Goal: Information Seeking & Learning: Learn about a topic

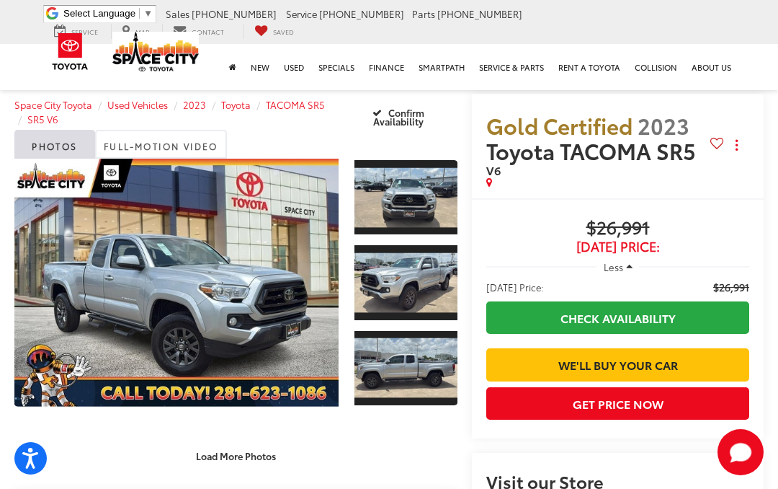
click at [107, 257] on link "Expand Photo 0" at bounding box center [176, 283] width 324 height 248
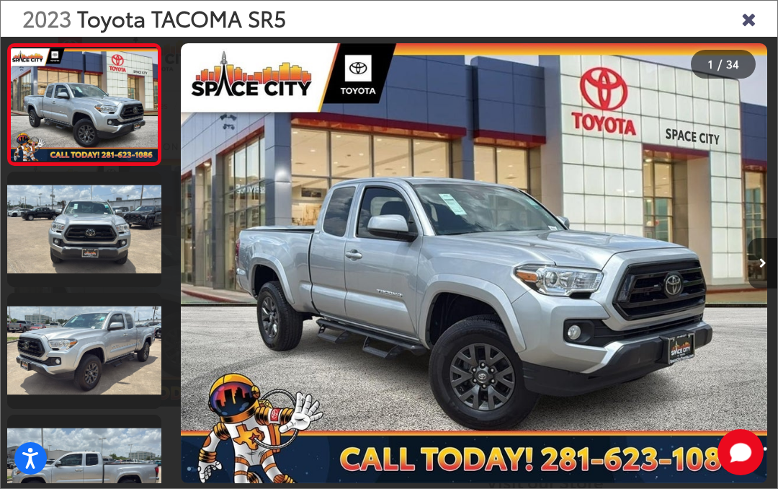
click at [776, 259] on button "Next image" at bounding box center [763, 263] width 29 height 50
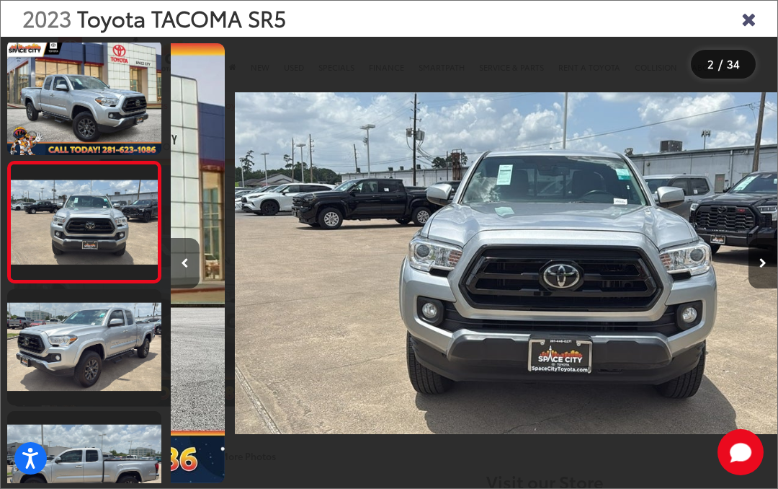
scroll to position [4, 0]
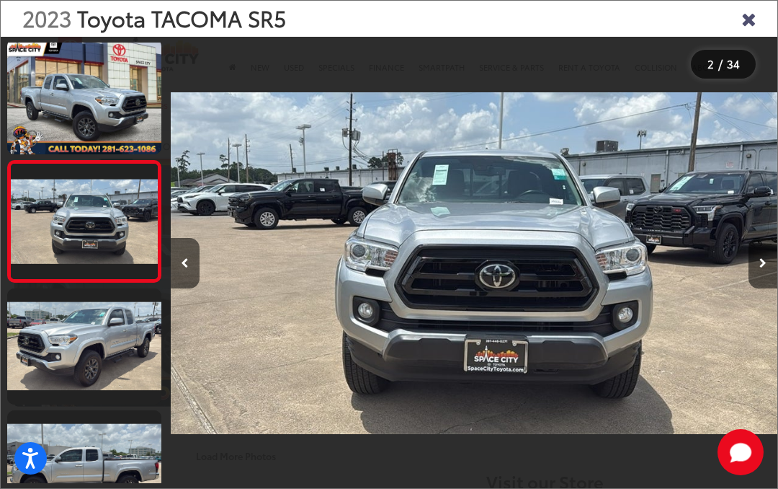
click at [768, 270] on button "Next image" at bounding box center [763, 263] width 29 height 50
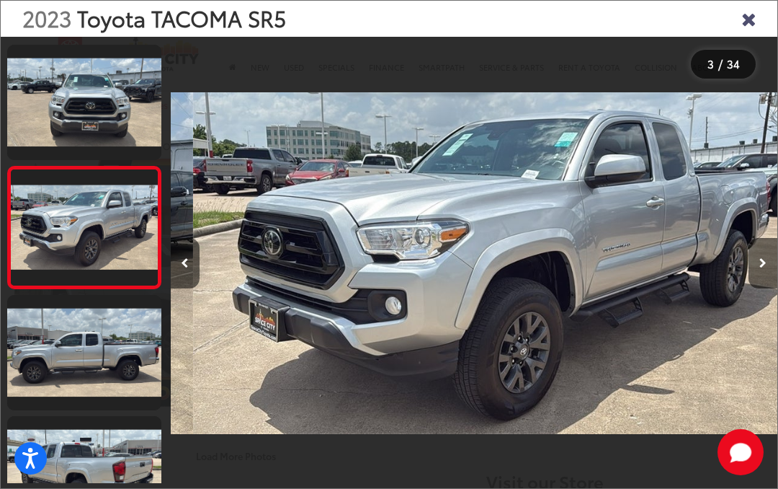
scroll to position [125, 0]
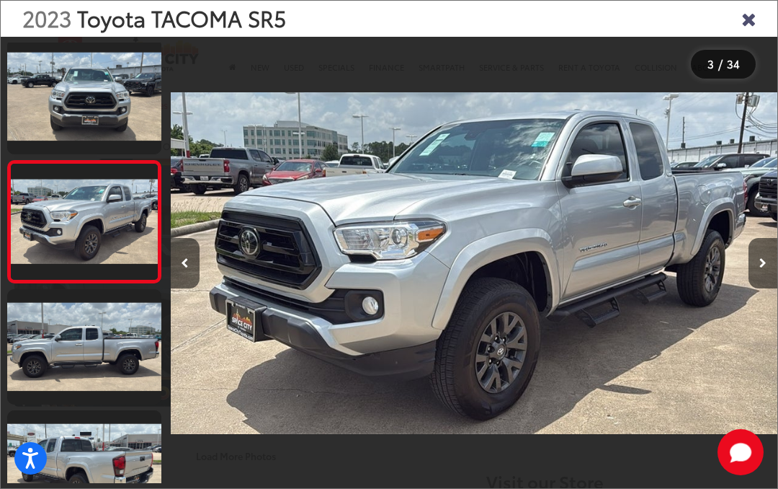
click at [769, 266] on button "Next image" at bounding box center [763, 263] width 29 height 50
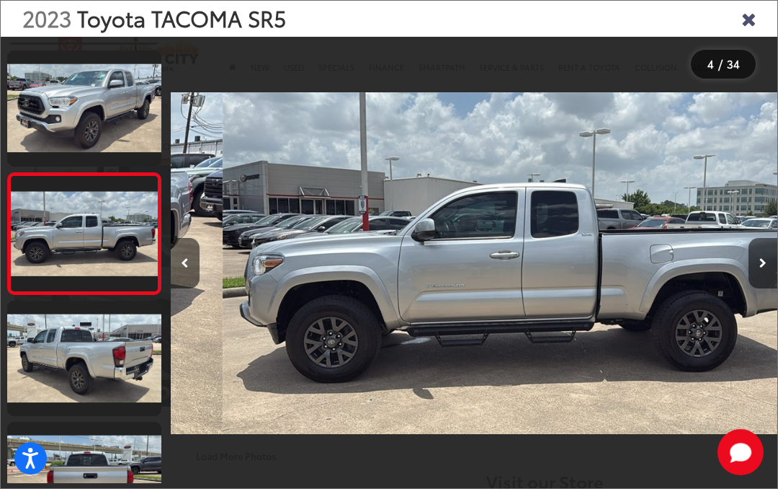
scroll to position [247, 0]
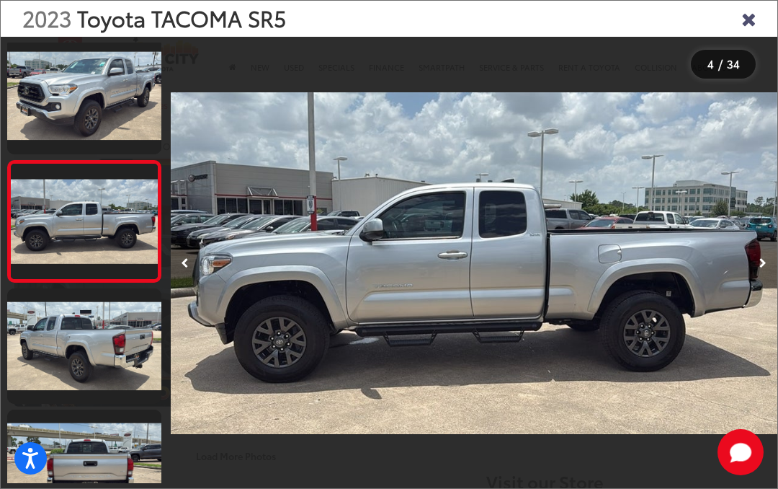
click at [768, 261] on button "Next image" at bounding box center [763, 263] width 29 height 50
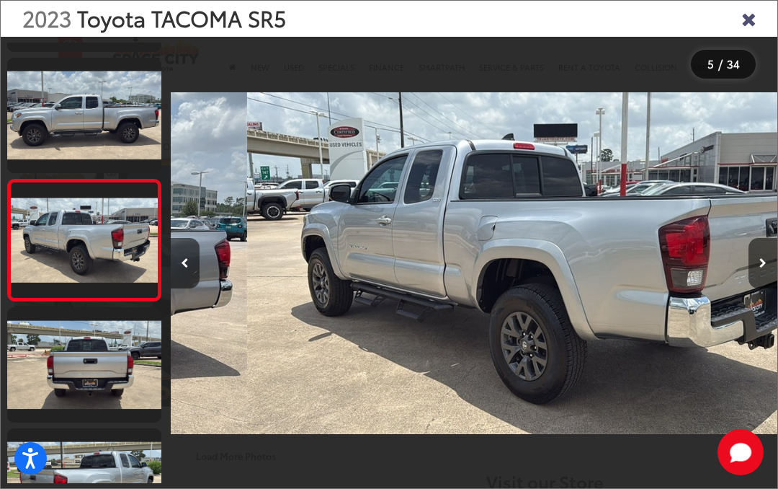
scroll to position [0, 2429]
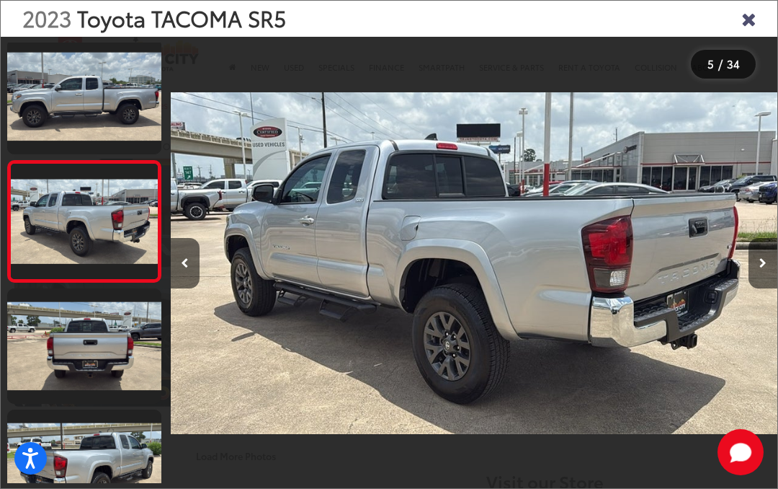
click at [768, 259] on button "Next image" at bounding box center [763, 263] width 29 height 50
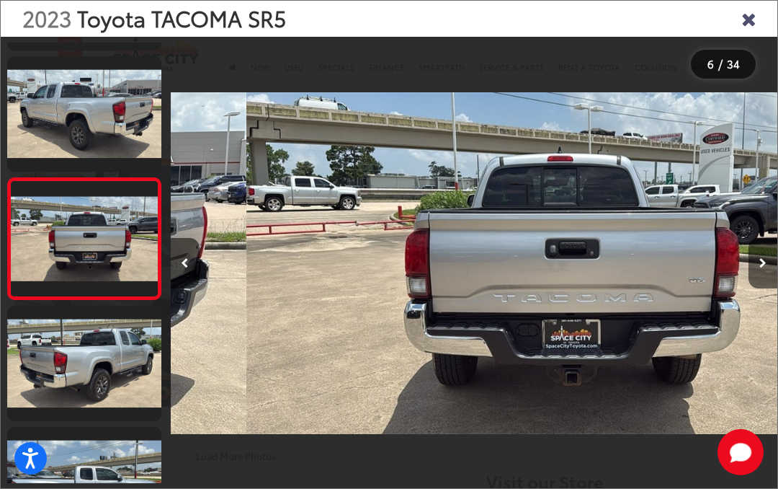
scroll to position [489, 0]
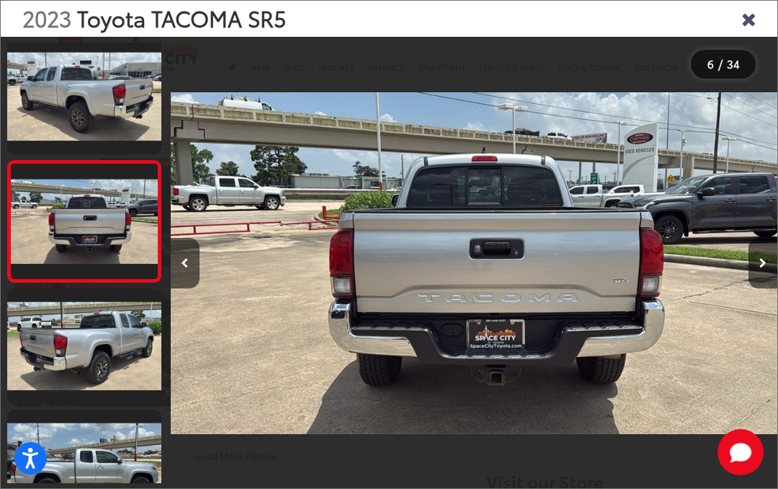
click at [770, 258] on button "Next image" at bounding box center [763, 263] width 29 height 50
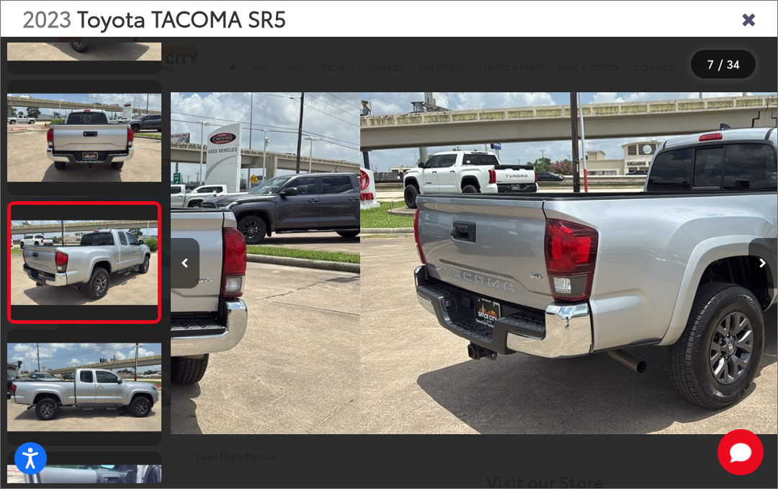
scroll to position [610, 0]
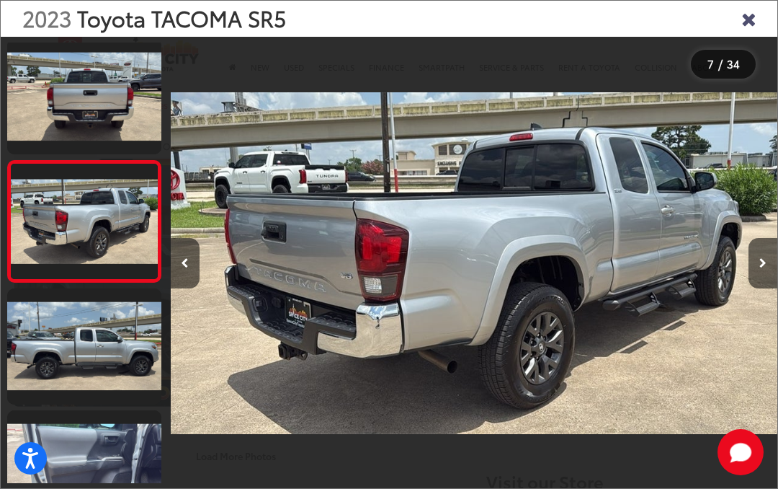
click at [770, 259] on button "Next image" at bounding box center [763, 263] width 29 height 50
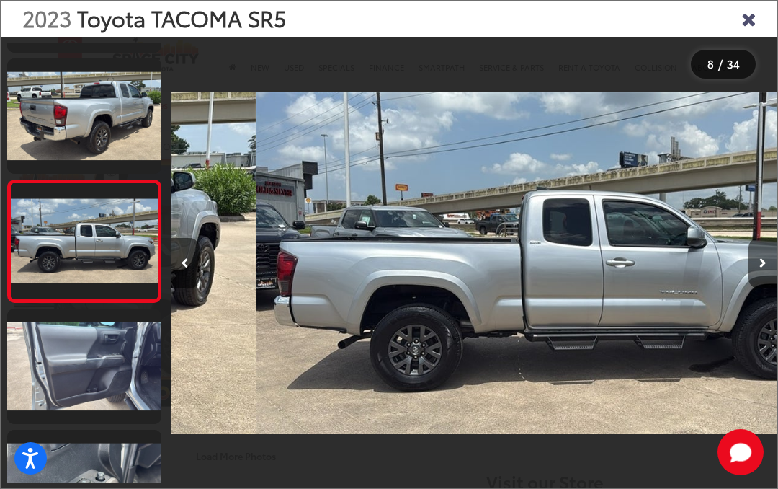
scroll to position [732, 0]
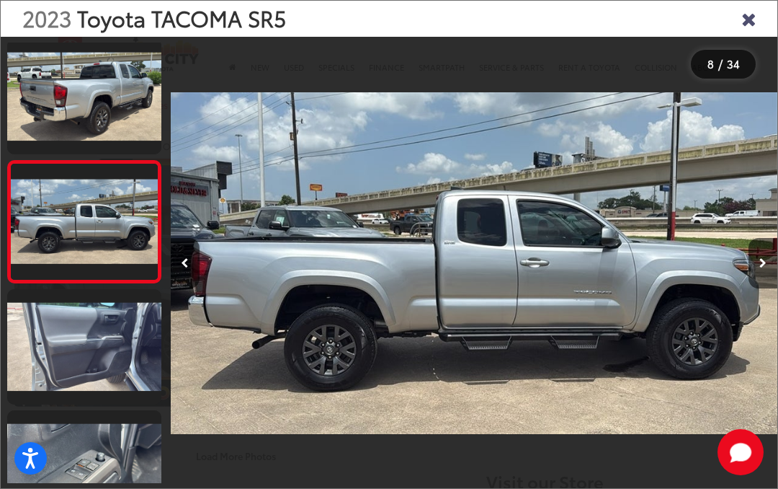
click at [771, 254] on button "Next image" at bounding box center [763, 263] width 29 height 50
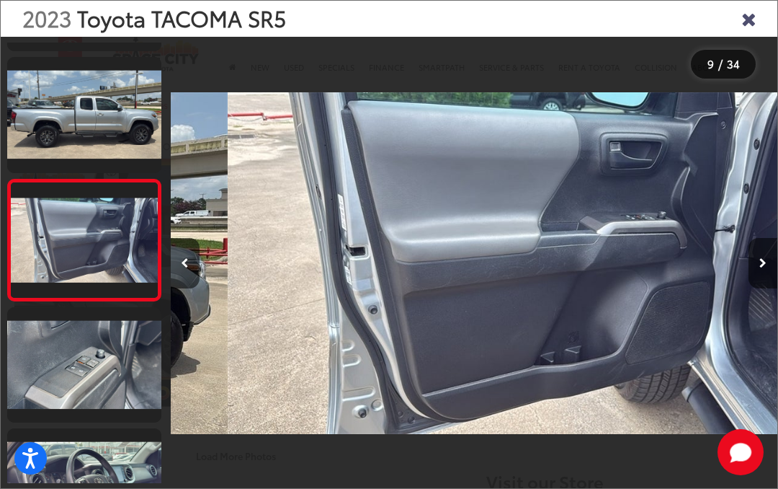
scroll to position [853, 0]
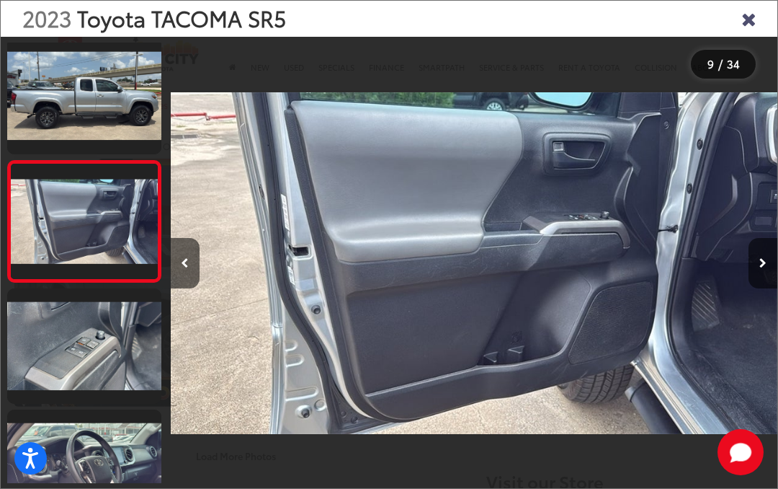
click at [773, 252] on button "Next image" at bounding box center [763, 263] width 29 height 50
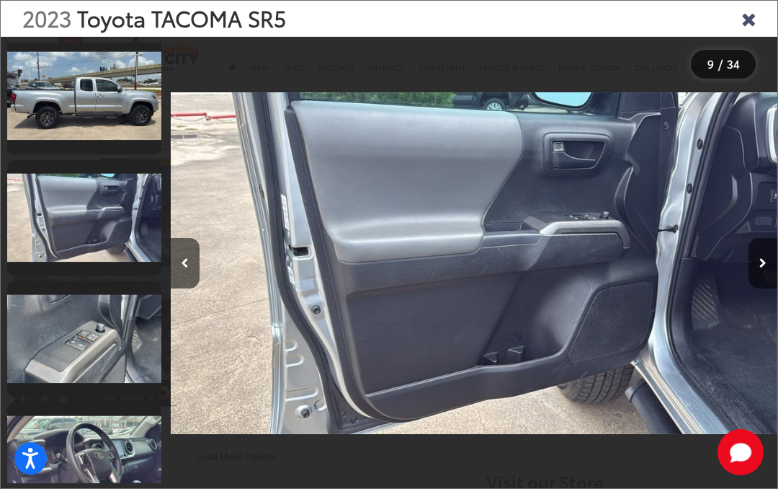
scroll to position [0, 0]
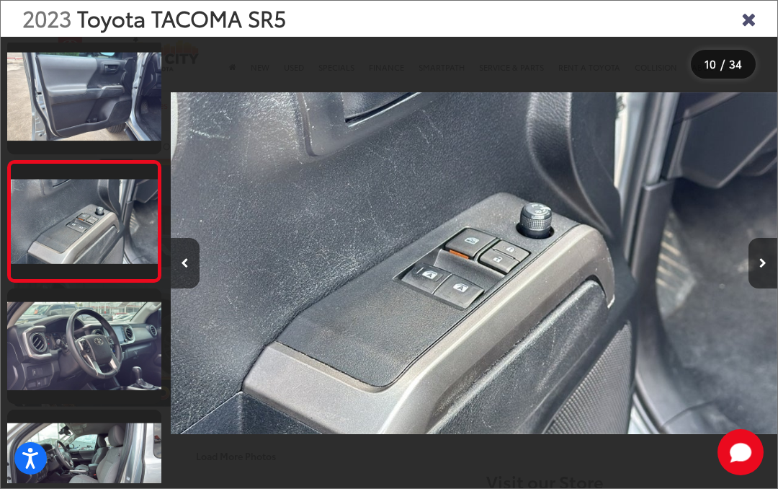
click at [771, 250] on button "Next image" at bounding box center [763, 263] width 29 height 50
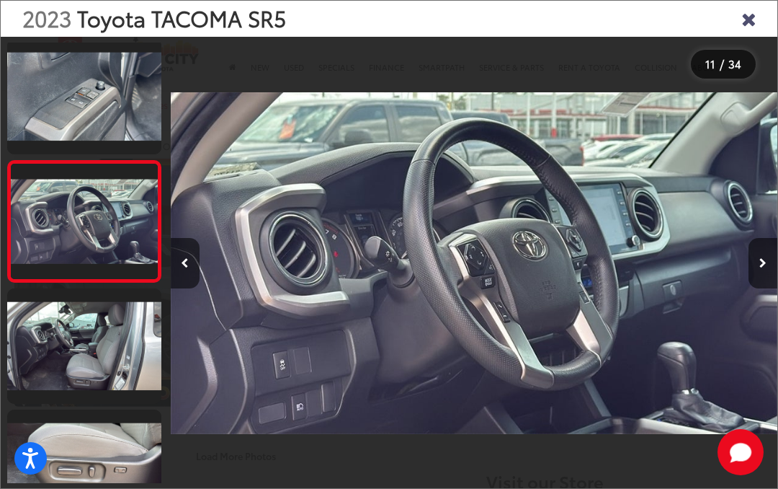
click at [773, 252] on button "Next image" at bounding box center [763, 263] width 29 height 50
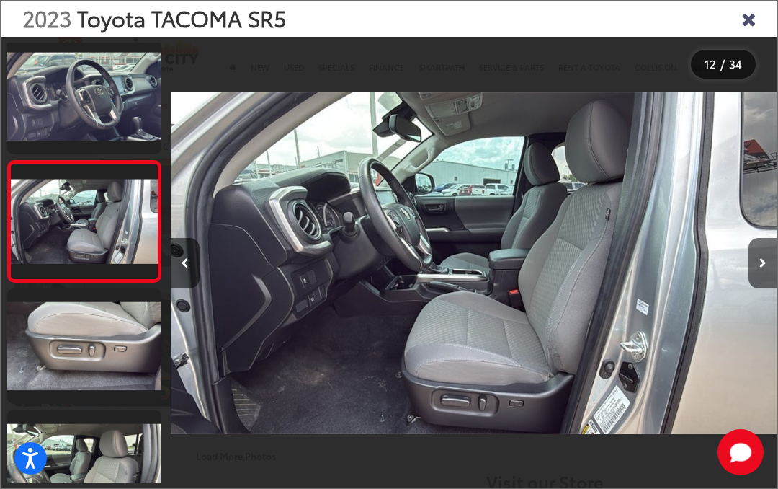
click at [771, 249] on button "Next image" at bounding box center [763, 263] width 29 height 50
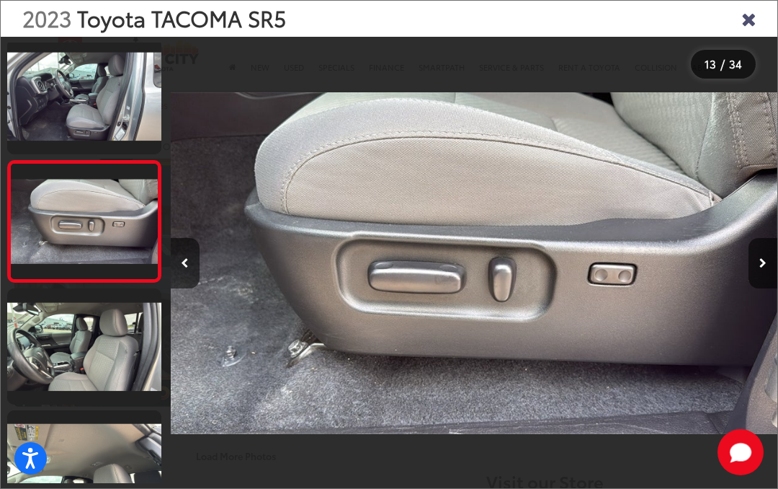
click at [773, 246] on button "Next image" at bounding box center [763, 263] width 29 height 50
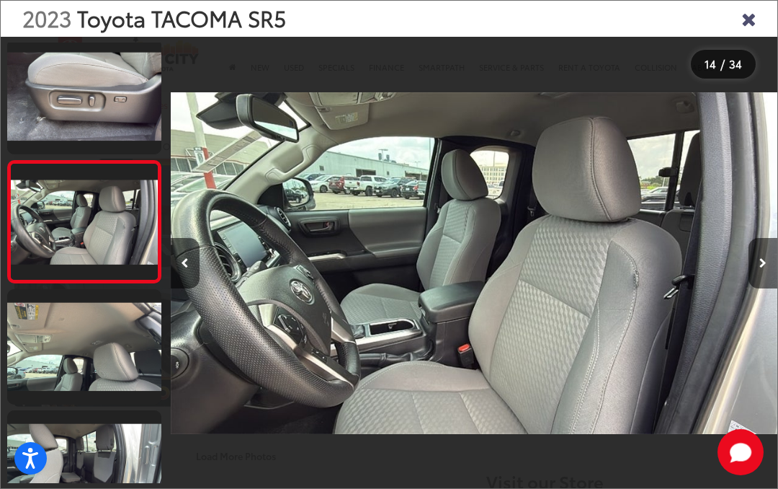
click at [775, 242] on button "Next image" at bounding box center [763, 263] width 29 height 50
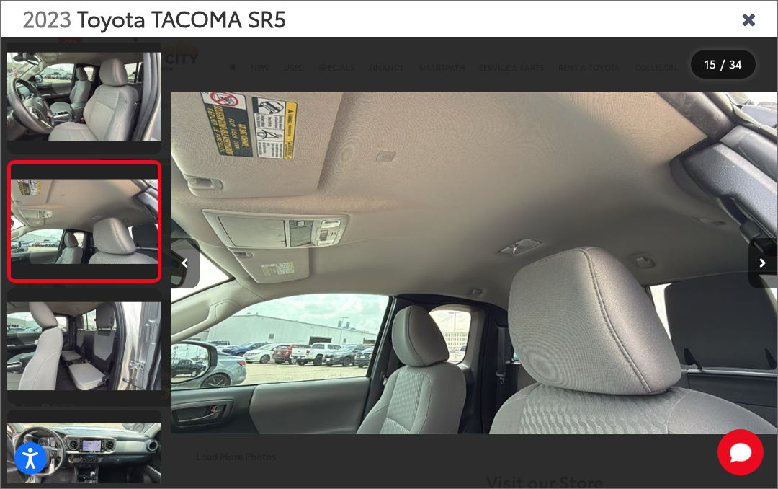
click at [773, 252] on button "Next image" at bounding box center [763, 263] width 29 height 50
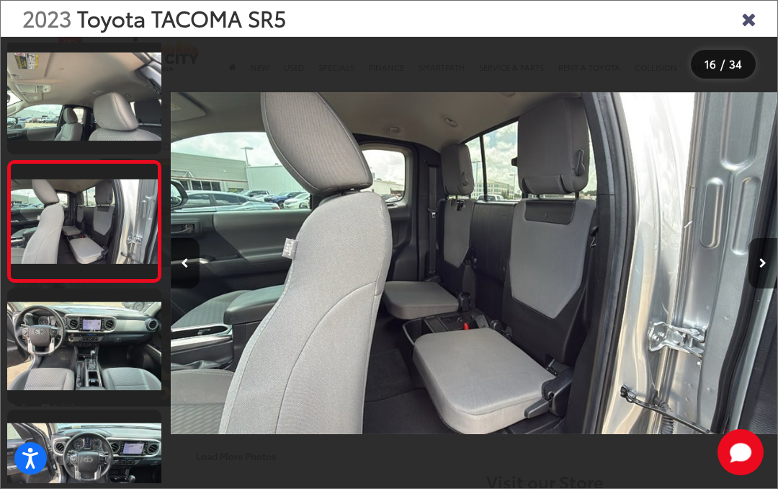
click at [770, 263] on button "Next image" at bounding box center [763, 263] width 29 height 50
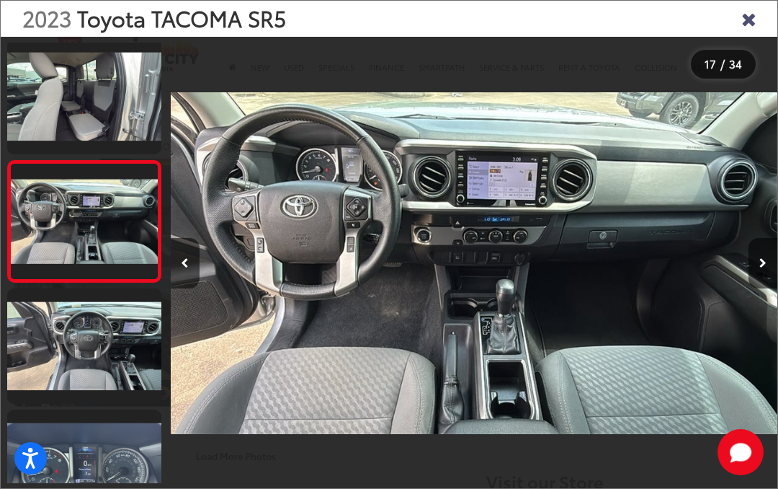
click at [768, 262] on button "Next image" at bounding box center [763, 263] width 29 height 50
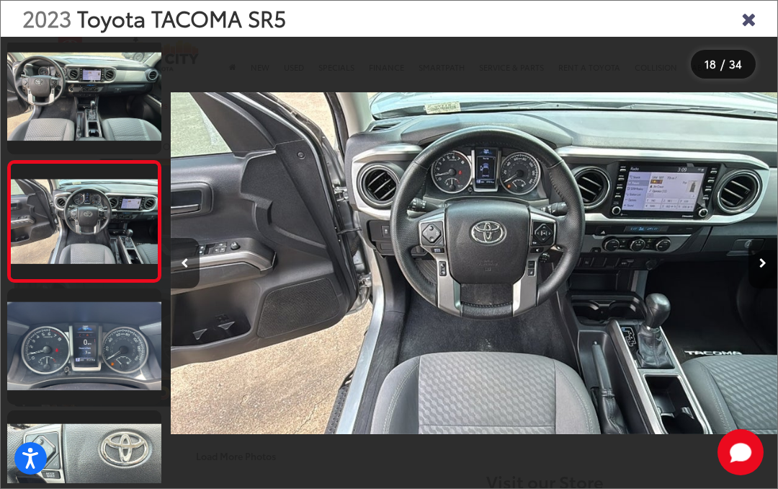
click at [768, 263] on button "Next image" at bounding box center [763, 263] width 29 height 50
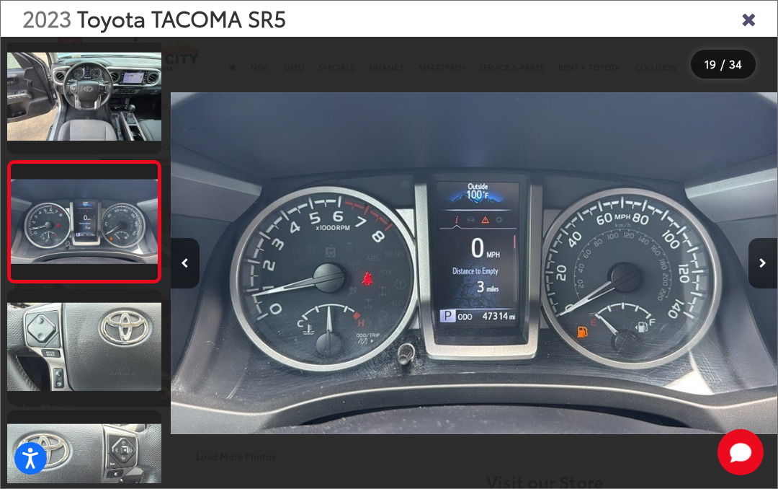
click at [770, 262] on button "Next image" at bounding box center [763, 263] width 29 height 50
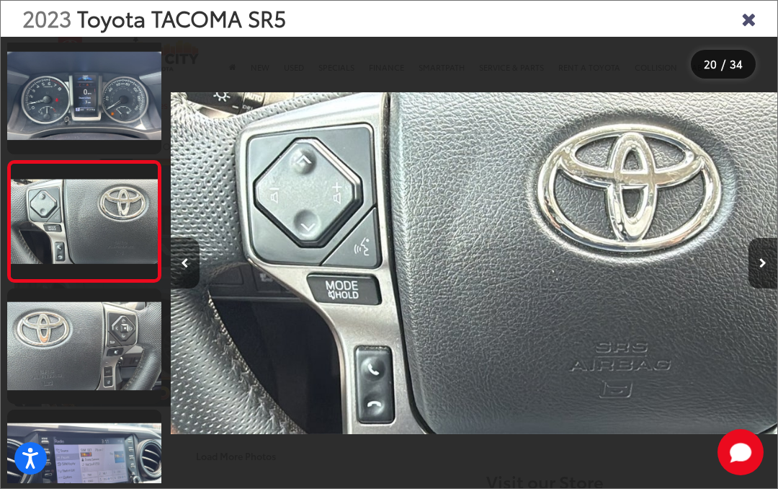
click at [773, 255] on button "Next image" at bounding box center [763, 263] width 29 height 50
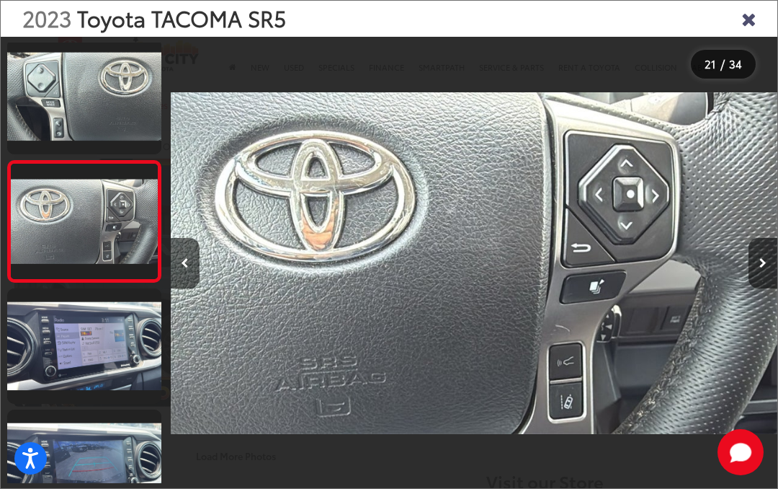
click at [776, 255] on button "Next image" at bounding box center [763, 263] width 29 height 50
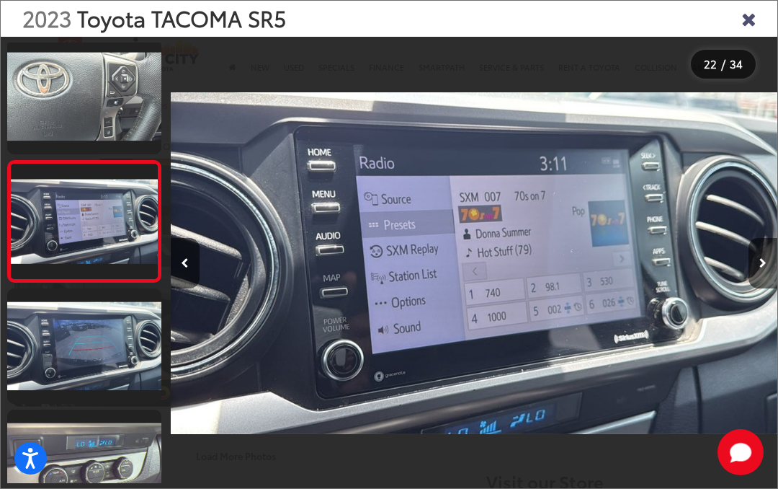
click at [775, 254] on button "Next image" at bounding box center [763, 263] width 29 height 50
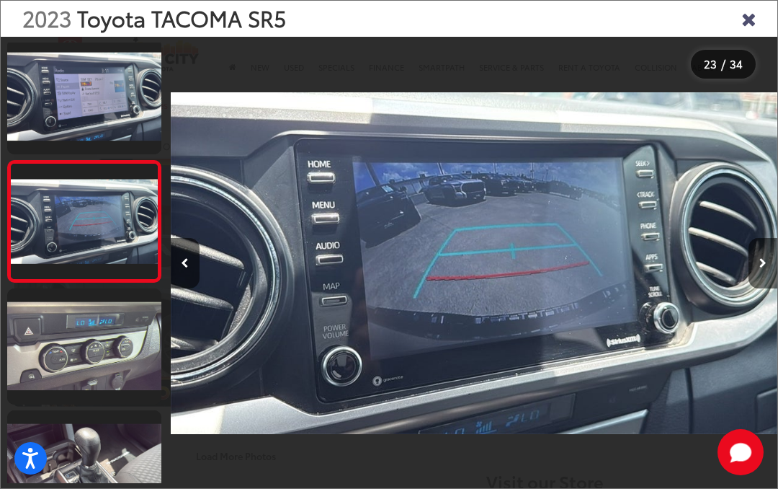
click at [772, 255] on button "Next image" at bounding box center [763, 263] width 29 height 50
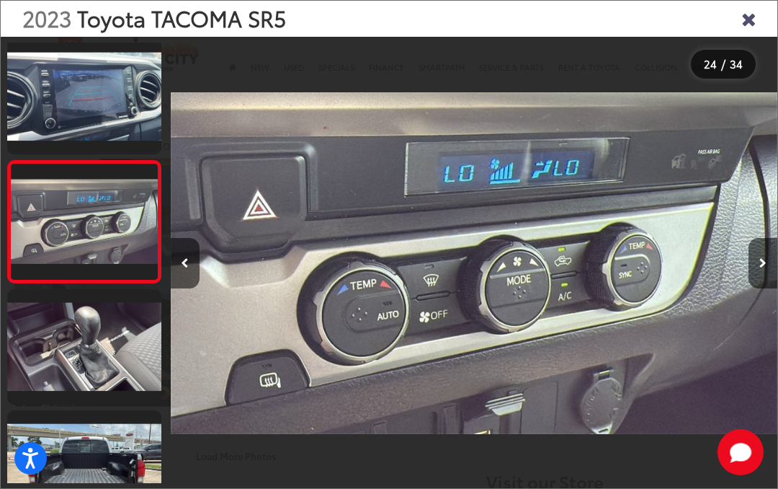
click at [776, 252] on button "Next image" at bounding box center [763, 263] width 29 height 50
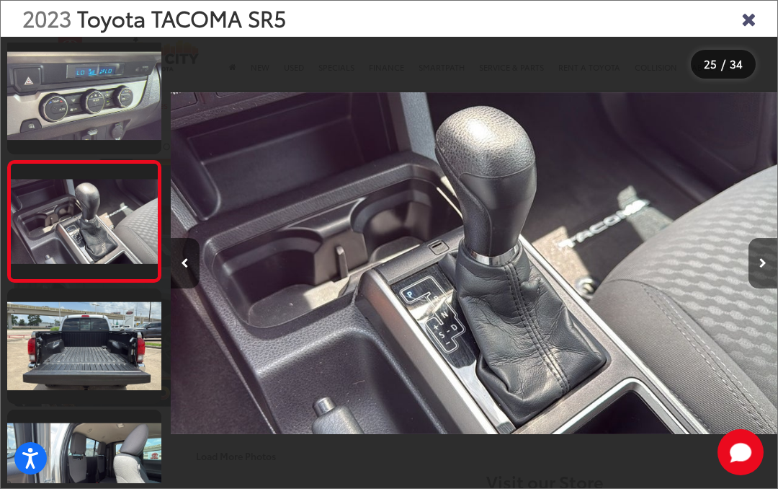
click at [773, 256] on button "Next image" at bounding box center [763, 263] width 29 height 50
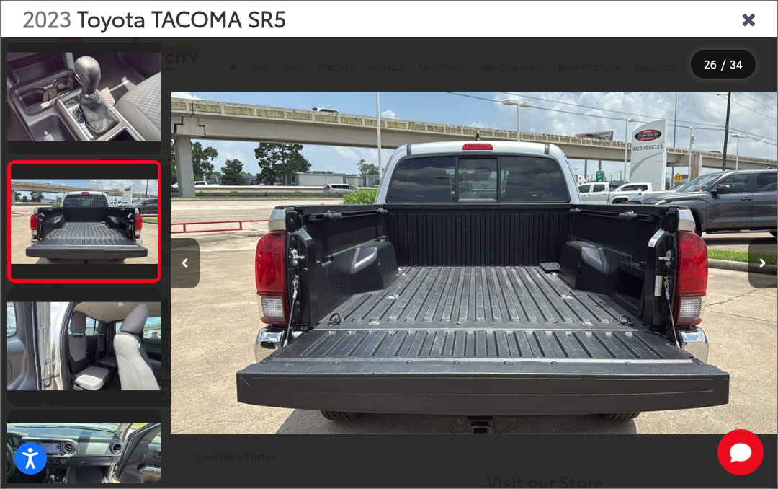
click at [776, 259] on button "Next image" at bounding box center [763, 263] width 29 height 50
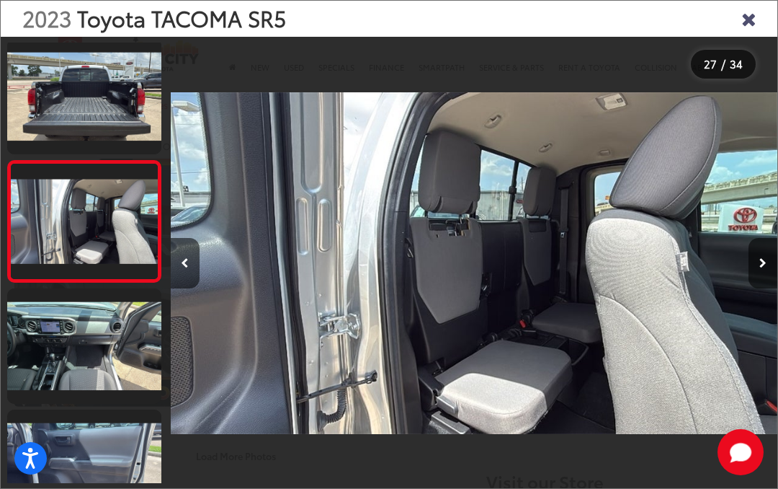
click at [772, 257] on button "Next image" at bounding box center [763, 263] width 29 height 50
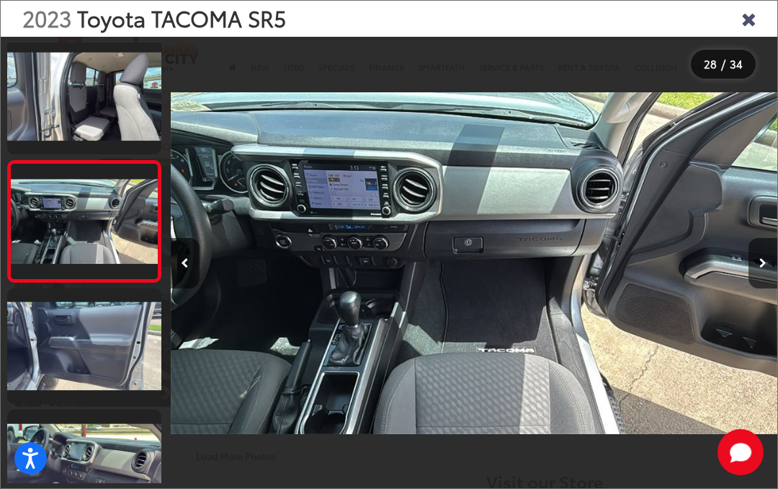
click at [775, 252] on button "Next image" at bounding box center [763, 263] width 29 height 50
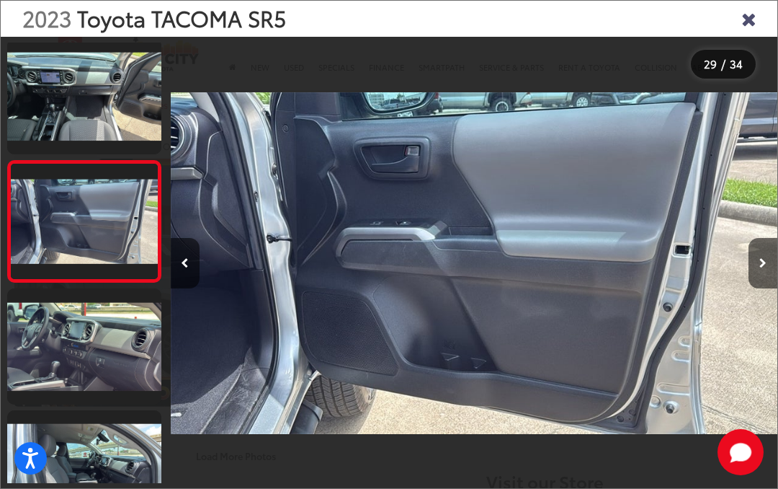
click at [775, 255] on button "Next image" at bounding box center [763, 263] width 29 height 50
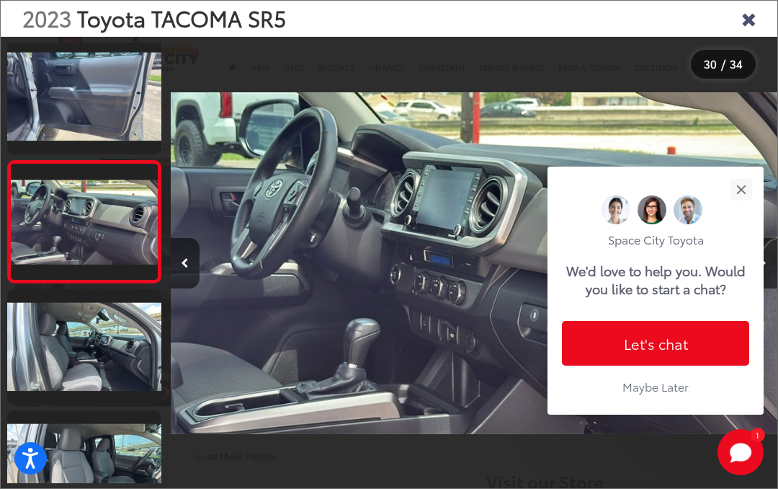
click at [774, 263] on button "Next image" at bounding box center [763, 263] width 29 height 50
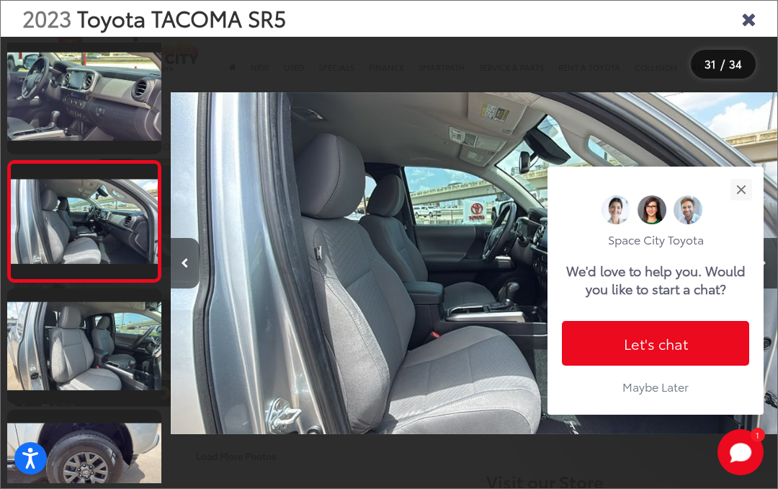
click at [776, 251] on button "Next image" at bounding box center [763, 263] width 29 height 50
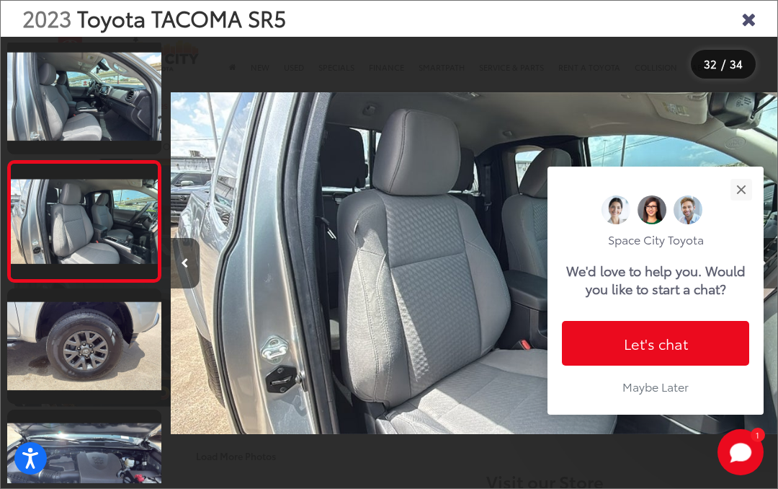
click at [773, 253] on button "Next image" at bounding box center [763, 263] width 29 height 50
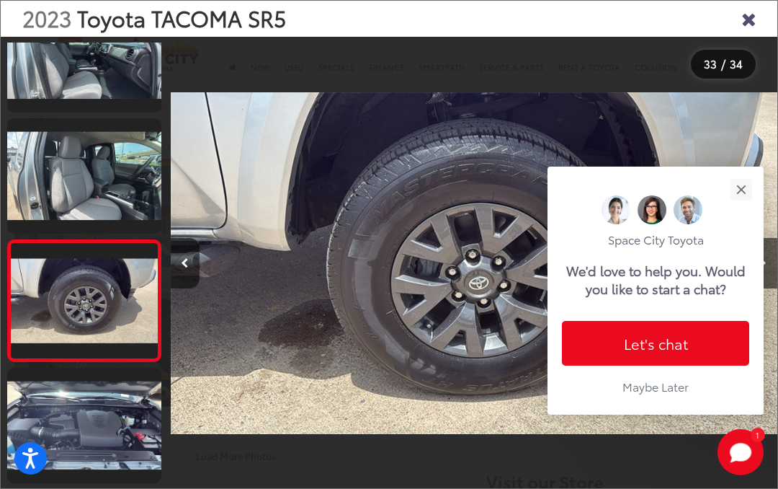
click at [776, 250] on button "Next image" at bounding box center [763, 263] width 29 height 50
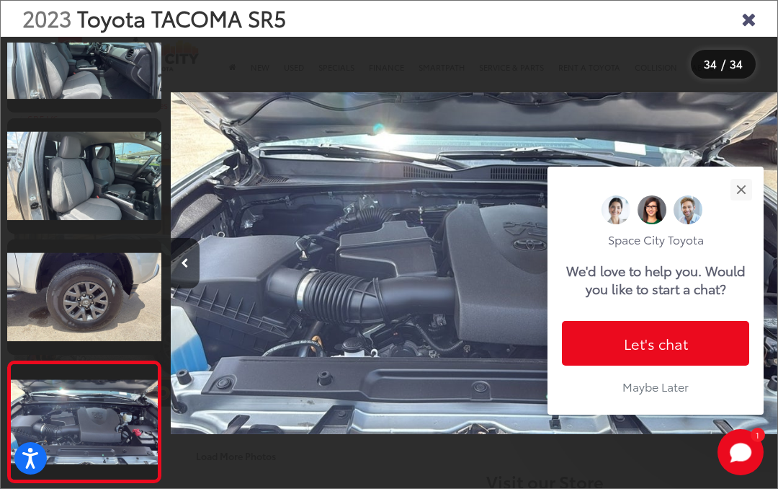
click at [744, 174] on button "Close" at bounding box center [741, 189] width 31 height 31
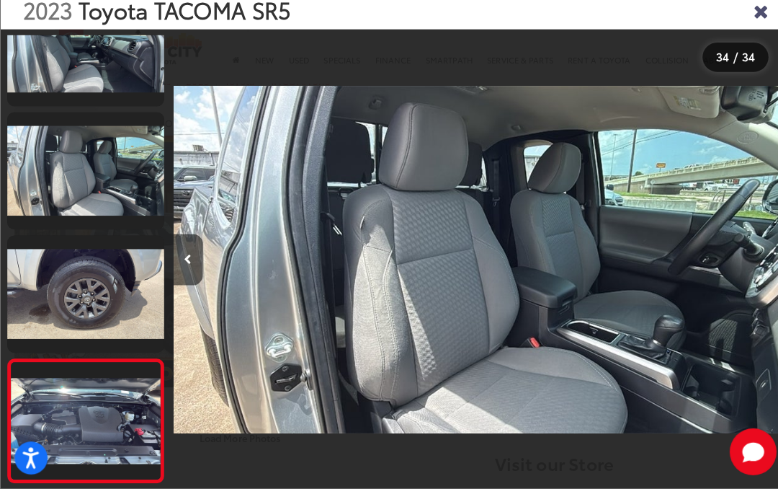
click at [756, 14] on icon "Close gallery" at bounding box center [749, 18] width 14 height 19
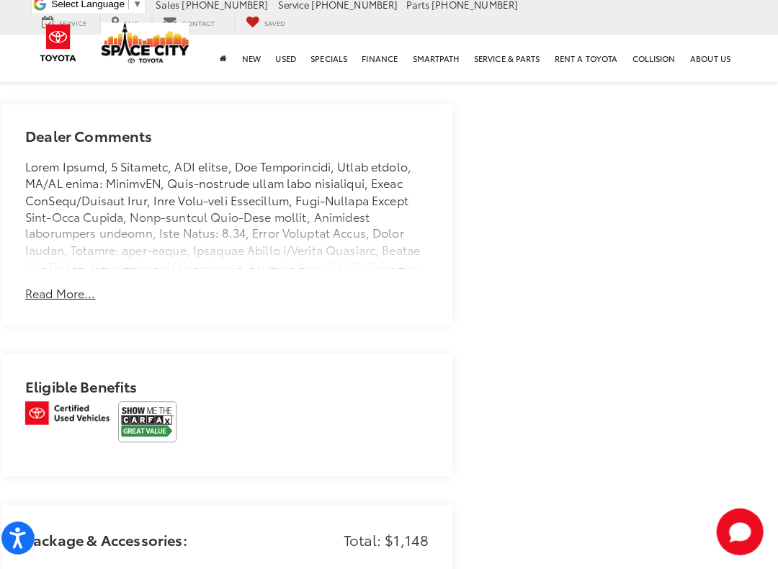
click at [135, 404] on img at bounding box center [158, 424] width 58 height 40
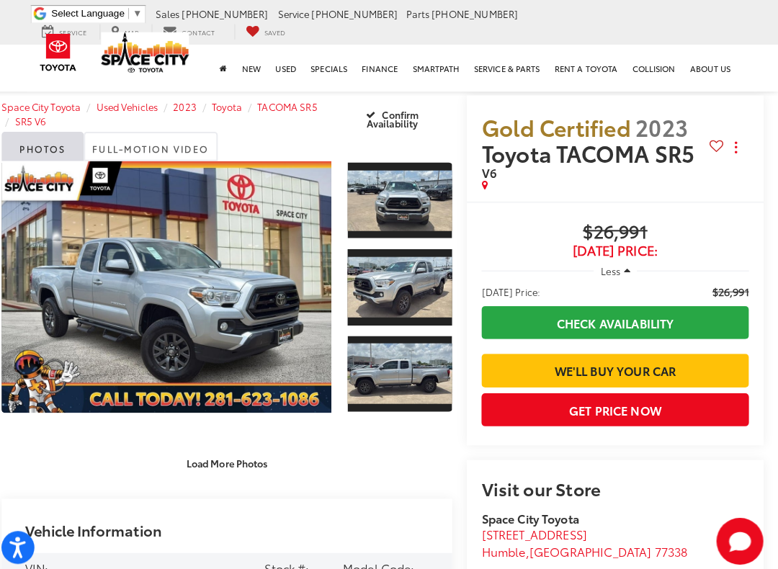
click at [623, 267] on button "Less" at bounding box center [618, 267] width 43 height 26
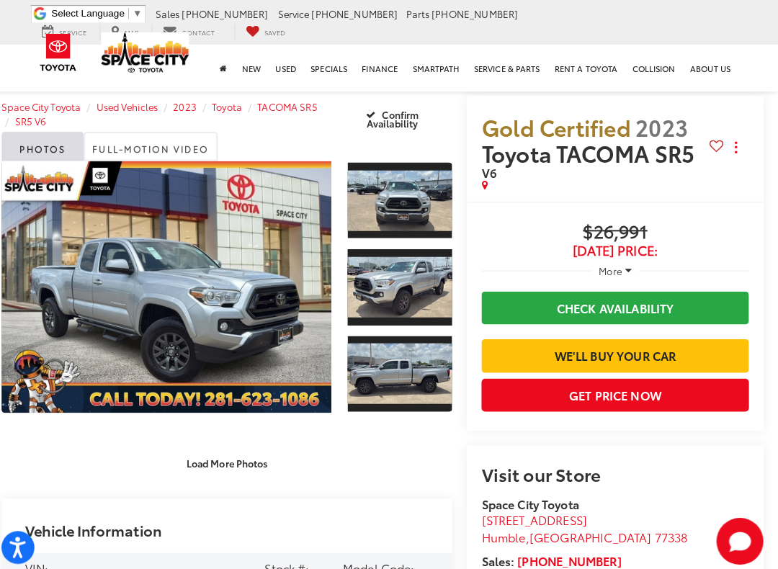
click at [626, 270] on button "More" at bounding box center [618, 267] width 47 height 26
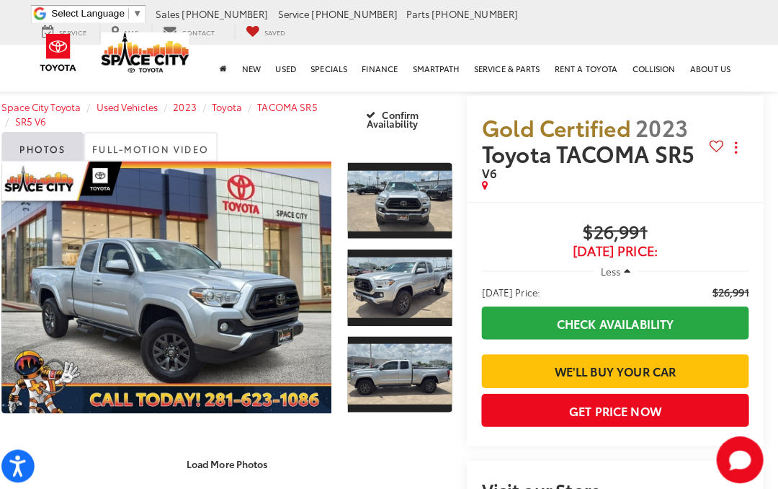
click at [130, 270] on link "Expand Photo 0" at bounding box center [176, 283] width 324 height 248
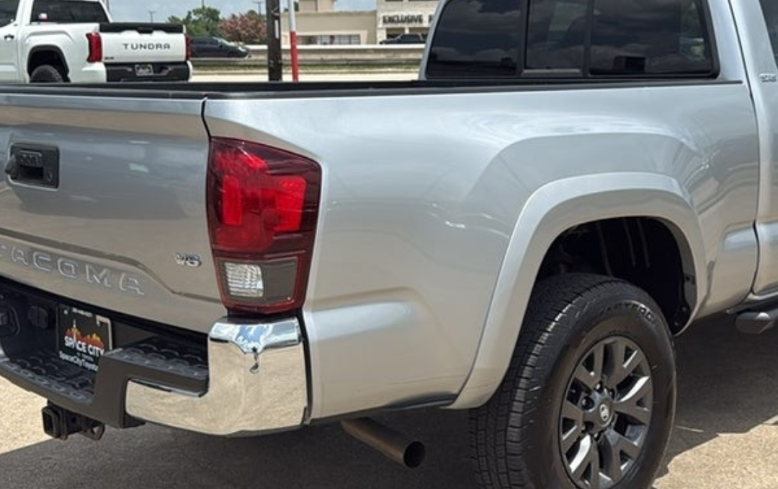
scroll to position [610, 0]
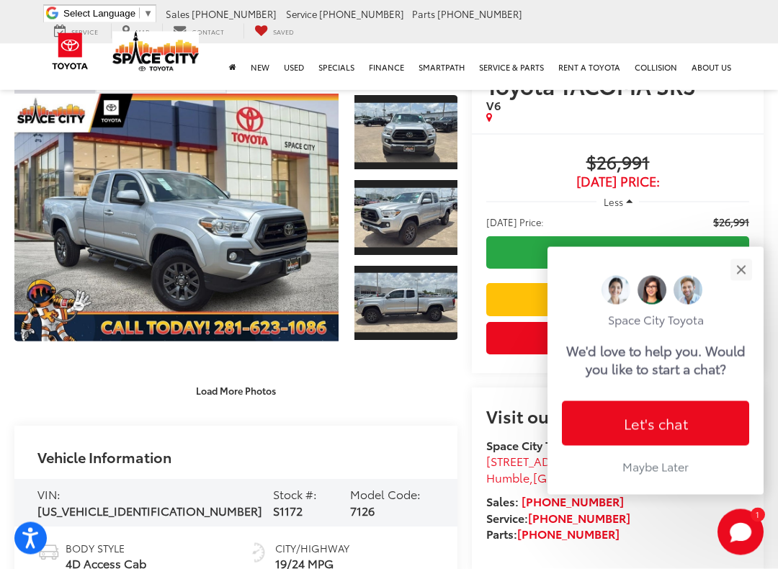
scroll to position [53, 0]
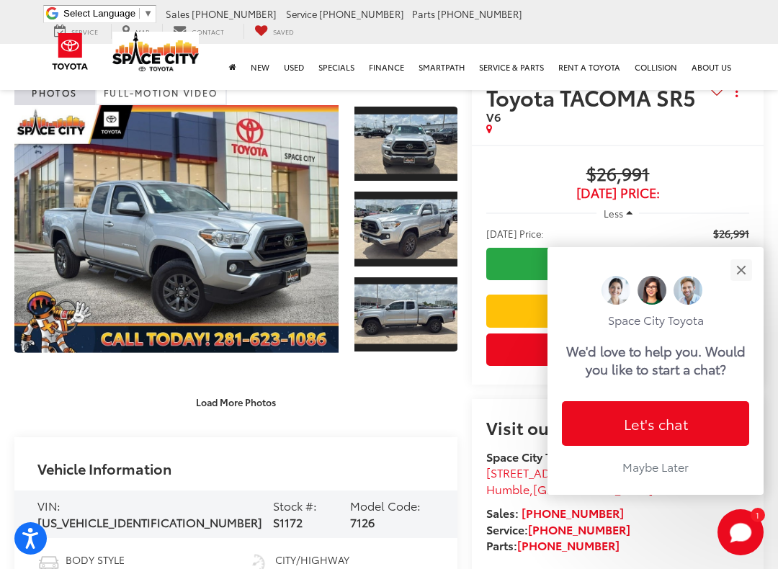
click at [163, 231] on link "Expand Photo 0" at bounding box center [176, 229] width 324 height 248
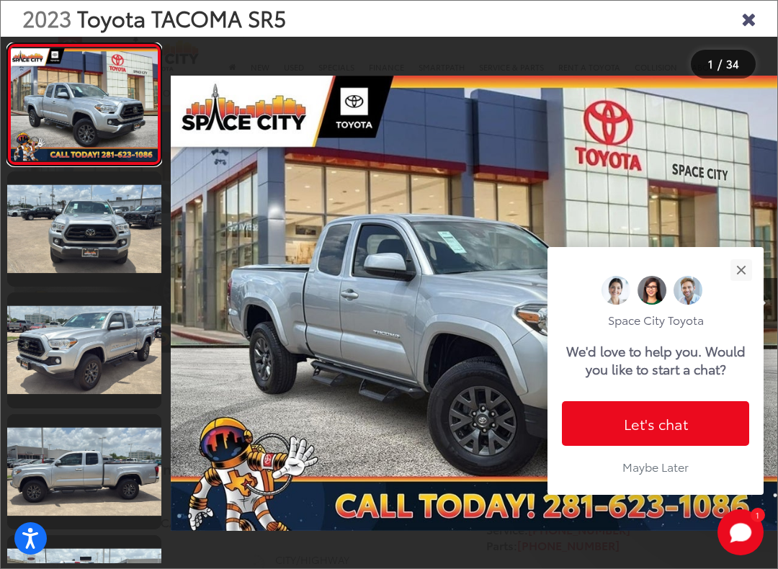
scroll to position [0, 0]
click at [748, 254] on button "Close" at bounding box center [741, 269] width 31 height 31
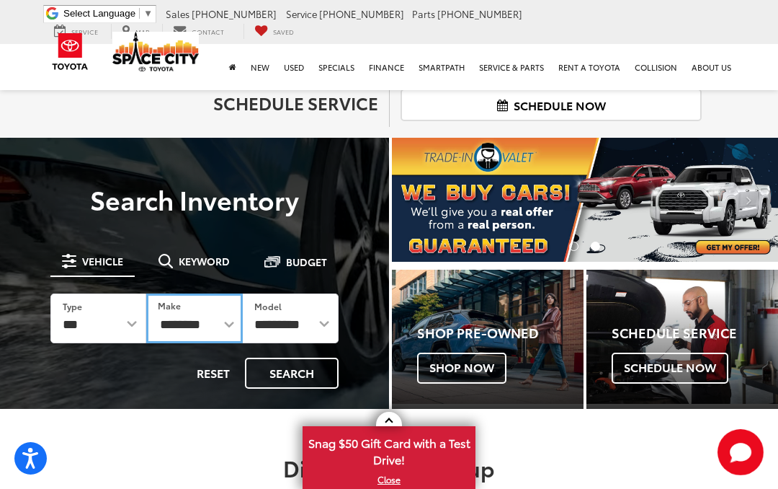
click at [233, 327] on select "**********" at bounding box center [194, 318] width 96 height 50
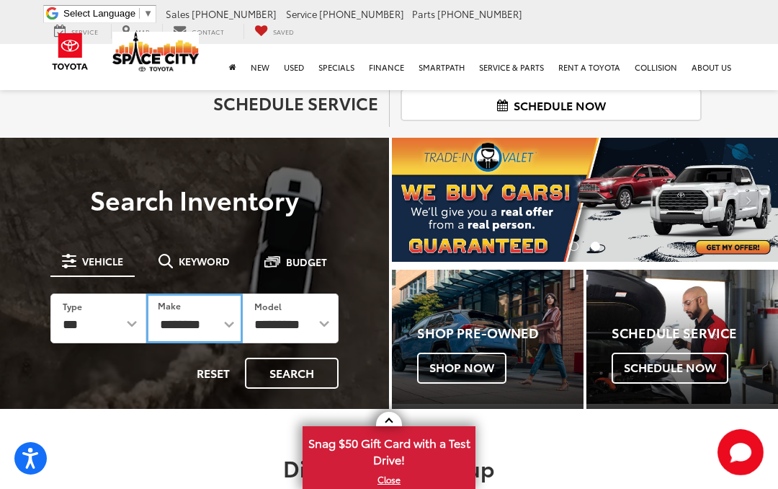
select select "******"
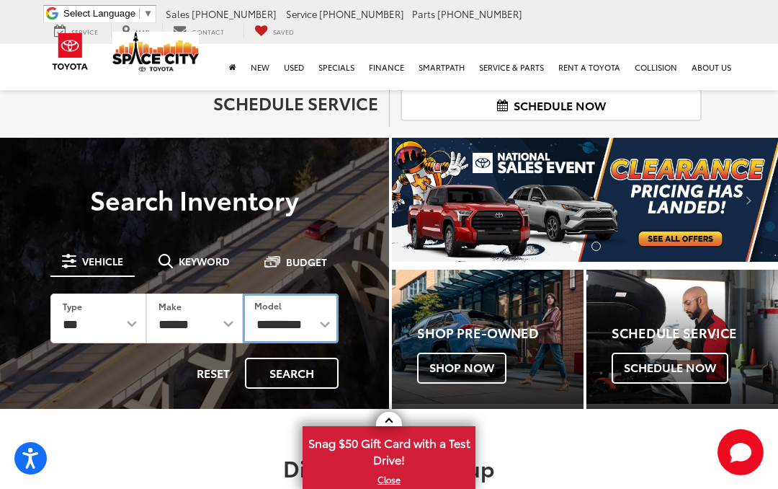
click at [337, 315] on select "**********" at bounding box center [291, 318] width 96 height 50
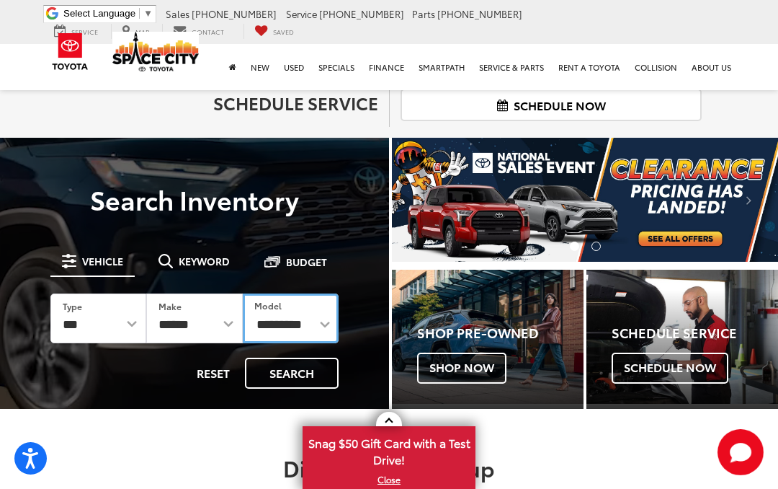
select select "**********"
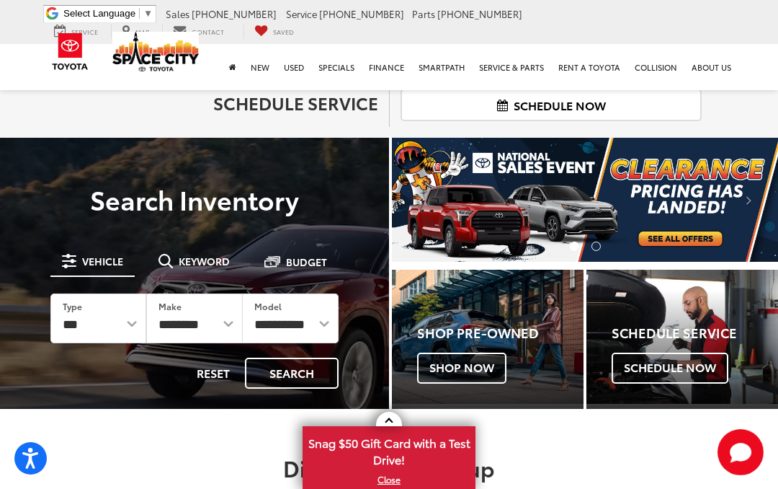
click at [317, 370] on button "Search" at bounding box center [292, 372] width 94 height 31
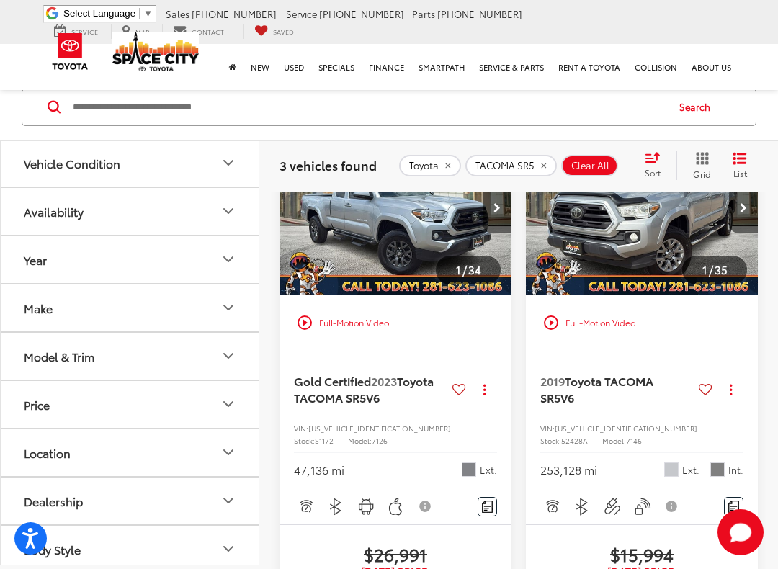
scroll to position [252, 0]
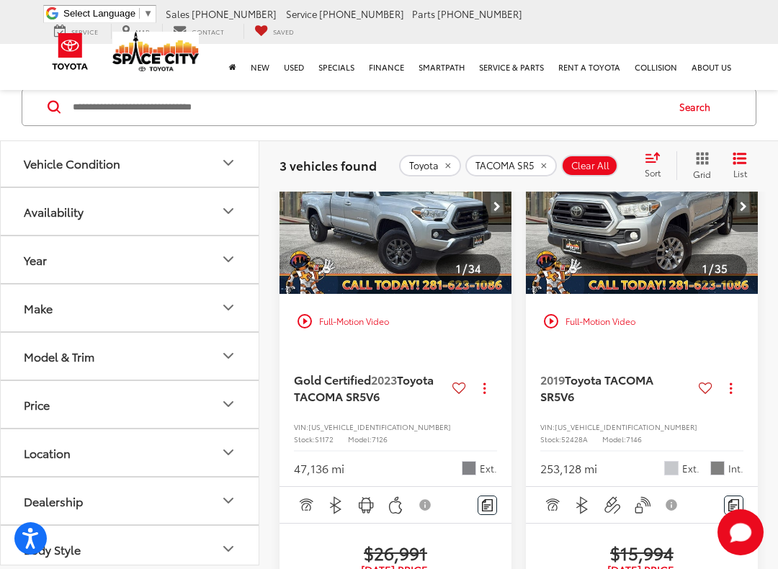
click at [367, 323] on div "play_circle_outline Full-Motion Video" at bounding box center [395, 321] width 210 height 26
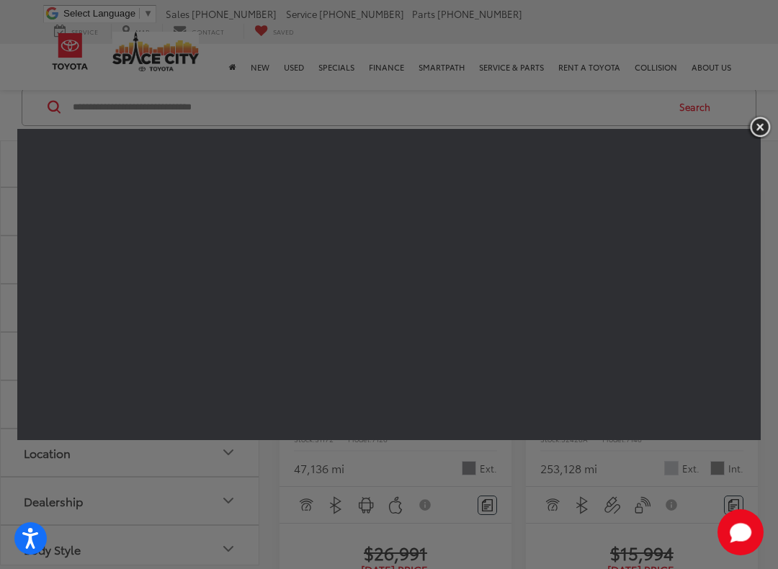
click at [756, 135] on img "button" at bounding box center [760, 127] width 26 height 24
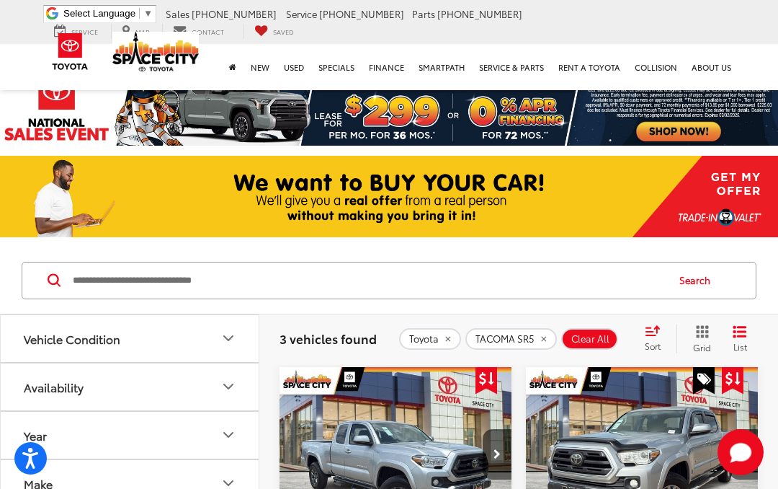
scroll to position [0, 0]
